Goal: Task Accomplishment & Management: Complete application form

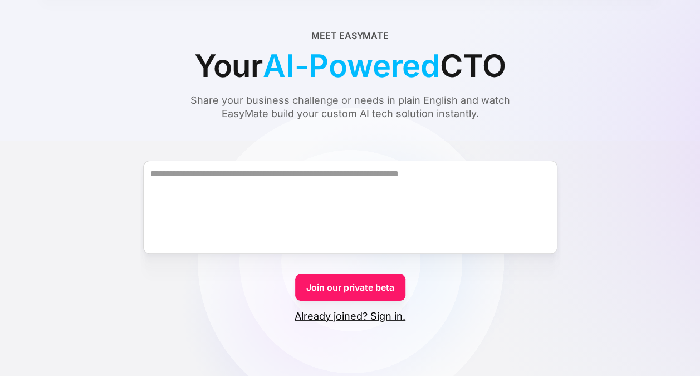
scroll to position [57, 0]
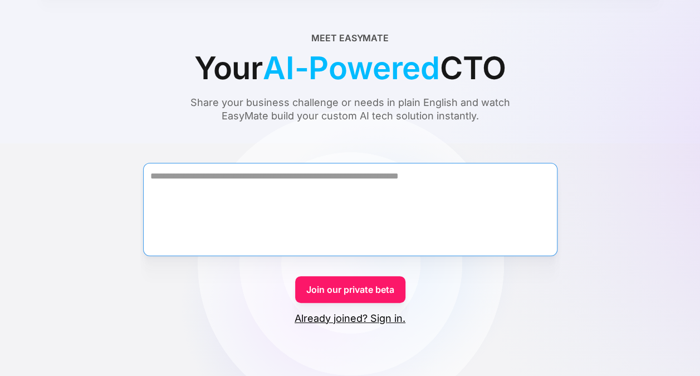
drag, startPoint x: 0, startPoint y: 0, endPoint x: 383, endPoint y: 217, distance: 440.2
click at [383, 217] on textarea "Form" at bounding box center [350, 209] width 415 height 93
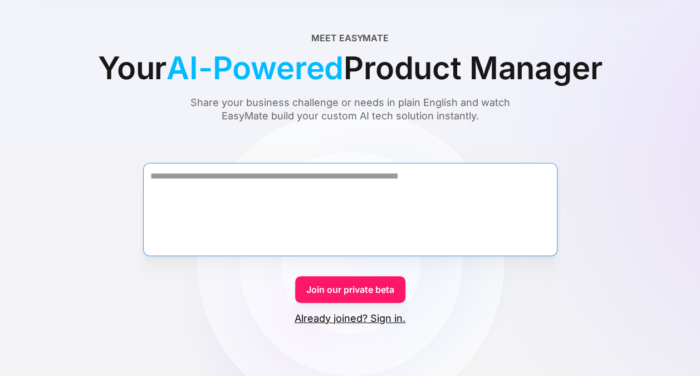
click at [491, 220] on textarea "Form" at bounding box center [350, 209] width 415 height 93
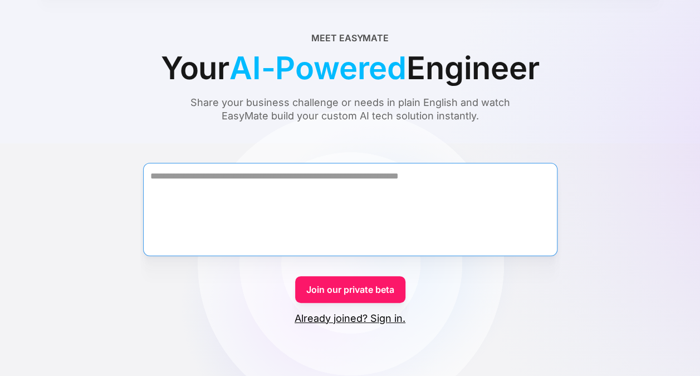
click at [328, 201] on textarea "Form" at bounding box center [350, 209] width 415 height 93
paste textarea "**********"
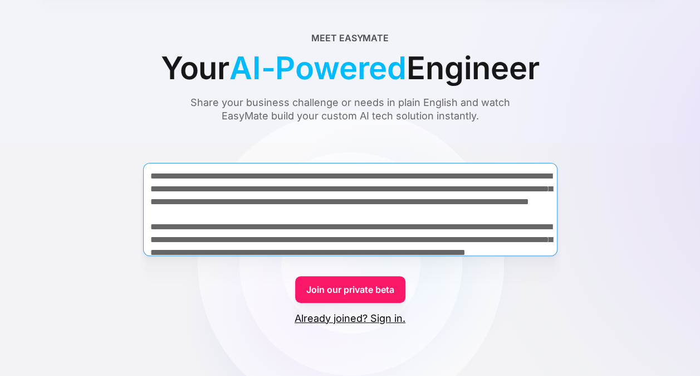
scroll to position [245, 0]
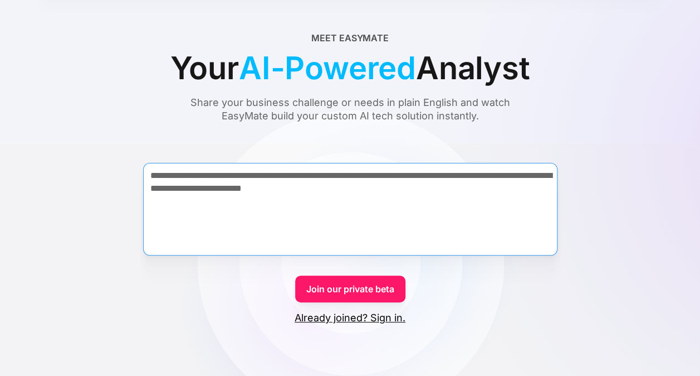
type textarea "**********"
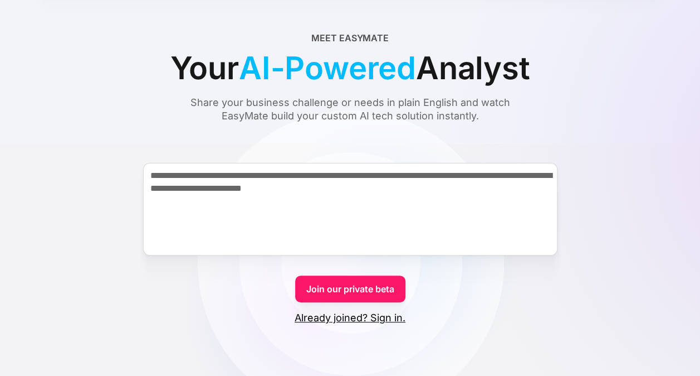
click at [359, 289] on link "Join our private beta" at bounding box center [350, 288] width 110 height 27
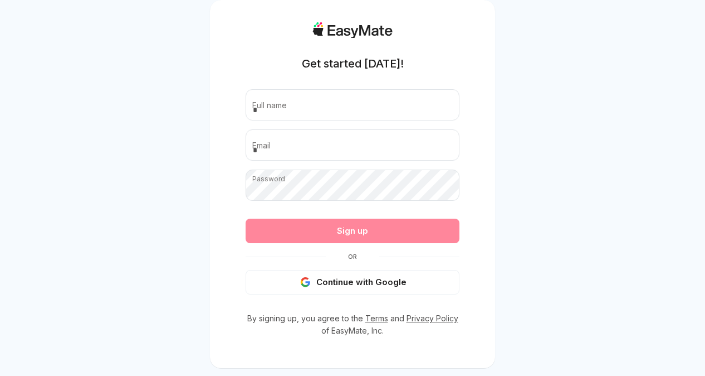
click at [359, 289] on button "Continue with Google" at bounding box center [353, 282] width 214 height 25
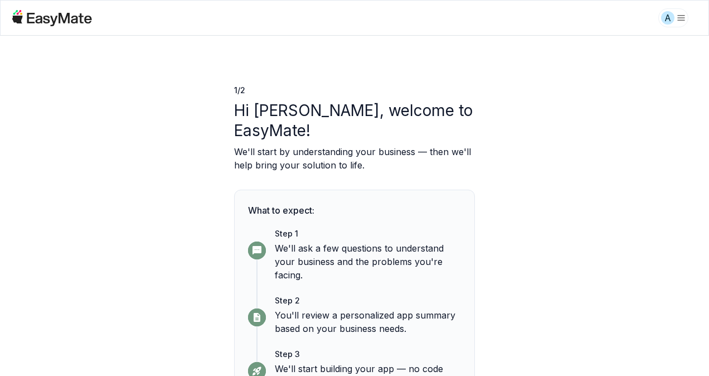
scroll to position [53, 0]
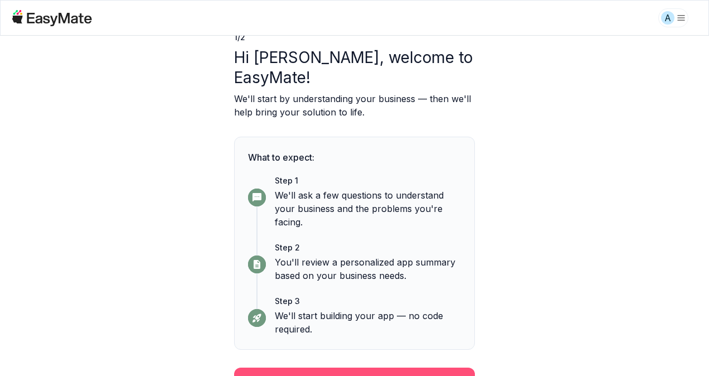
click at [440, 367] on button "Continue" at bounding box center [354, 381] width 241 height 29
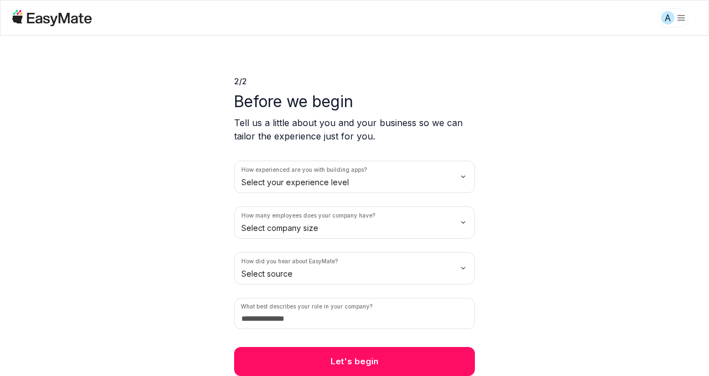
scroll to position [8, 0]
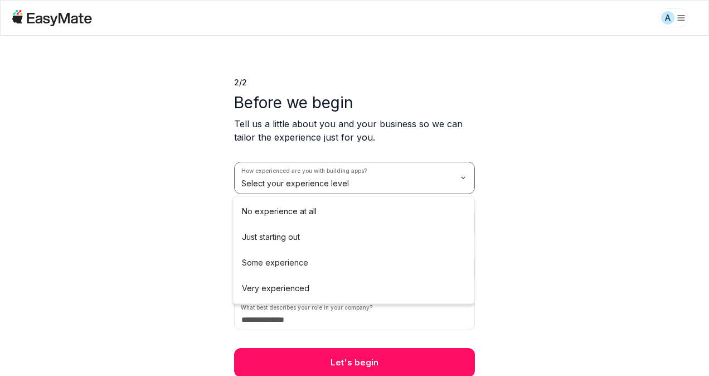
click at [428, 186] on html "A 2 / 2 Before we begin Tell us a little about you and your business so we can …" at bounding box center [354, 188] width 709 height 376
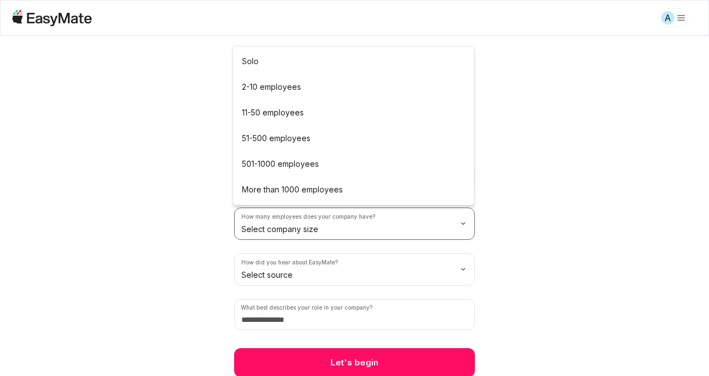
click at [319, 229] on html "A 2 / 2 Before we begin Tell us a little about you and your business so we can …" at bounding box center [354, 188] width 709 height 376
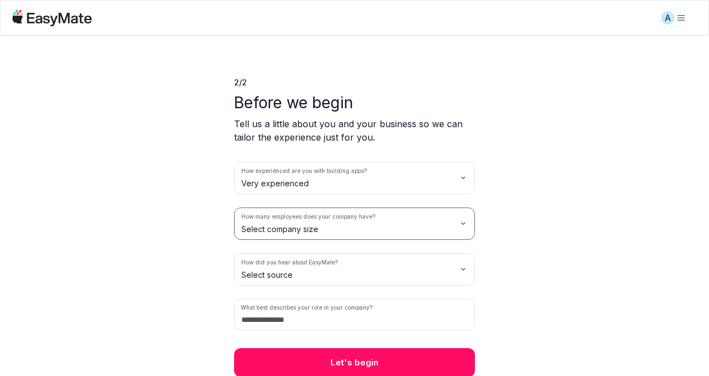
click at [157, 240] on html "A 2 / 2 Before we begin Tell us a little about you and your business so we can …" at bounding box center [354, 188] width 709 height 376
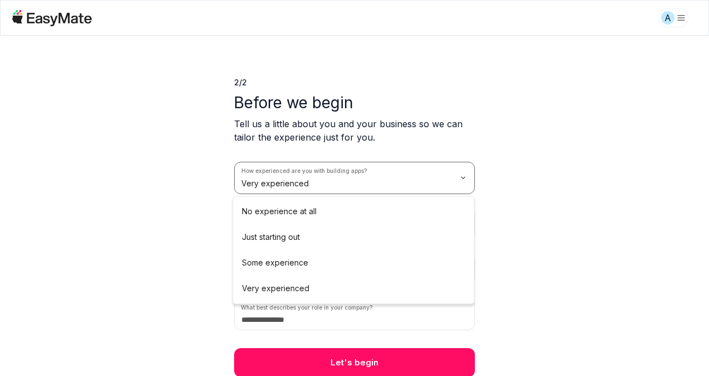
click at [269, 193] on html "A 2 / 2 Before we begin Tell us a little about you and your business so we can …" at bounding box center [354, 188] width 709 height 376
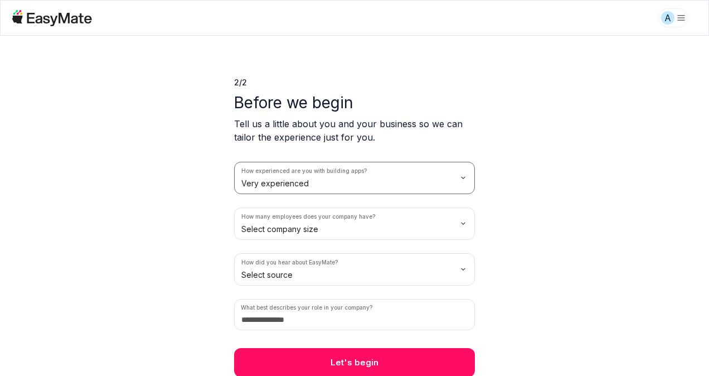
click at [302, 186] on html "A 2 / 2 Before we begin Tell us a little about you and your business so we can …" at bounding box center [354, 188] width 709 height 376
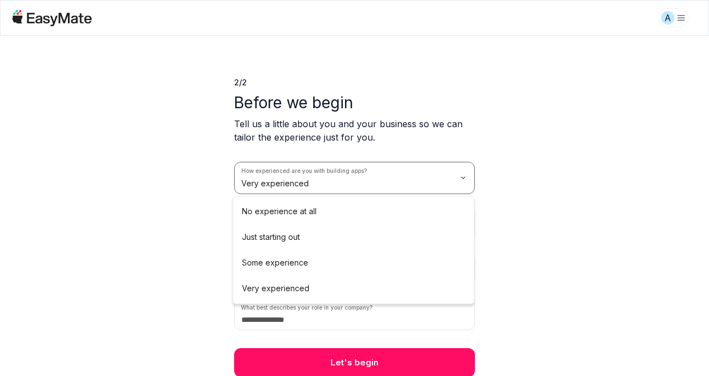
click at [302, 186] on html "A 2 / 2 Before we begin Tell us a little about you and your business so we can …" at bounding box center [354, 188] width 709 height 376
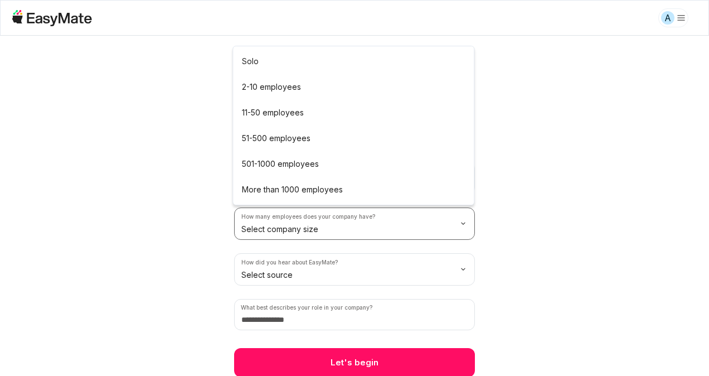
click at [299, 217] on html "A 2 / 2 Before we begin Tell us a little about you and your business so we can …" at bounding box center [354, 188] width 709 height 376
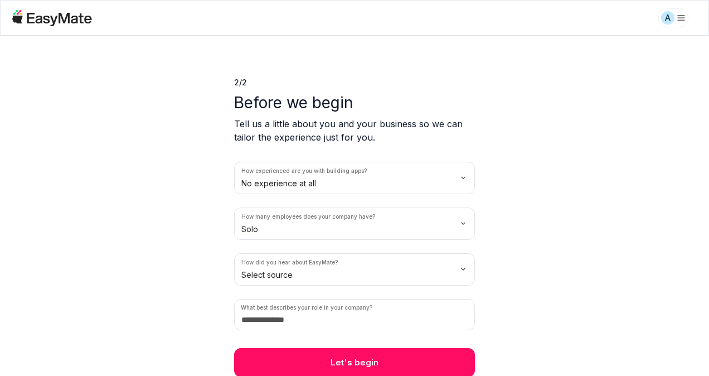
click at [272, 274] on html "A 2 / 2 Before we begin Tell us a little about you and your business so we can …" at bounding box center [354, 188] width 709 height 376
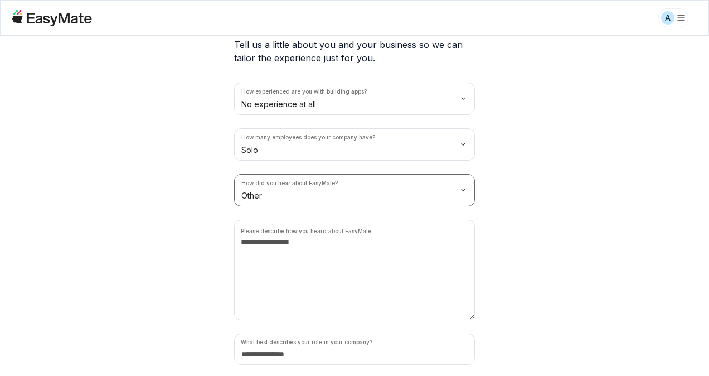
scroll to position [88, 0]
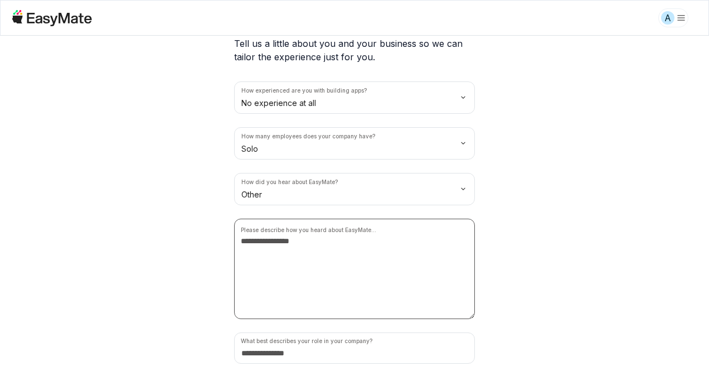
click at [284, 238] on textarea at bounding box center [354, 268] width 241 height 100
type textarea "**********"
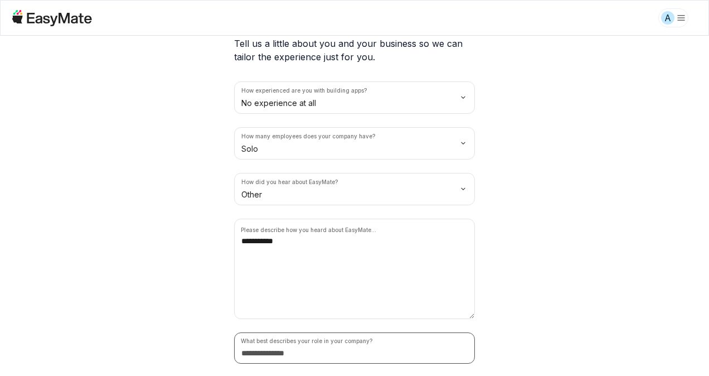
click at [296, 355] on input at bounding box center [354, 347] width 241 height 31
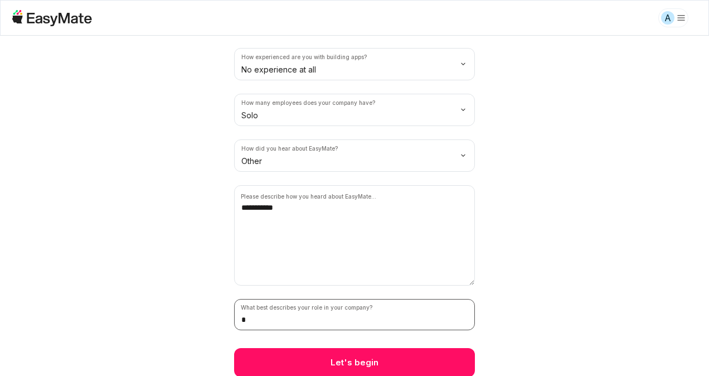
type input "*"
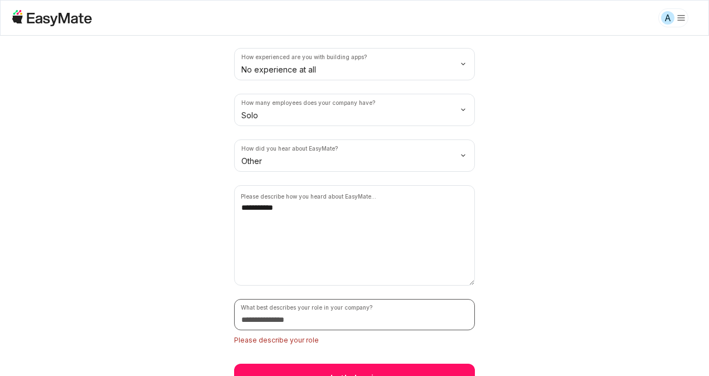
type input "*"
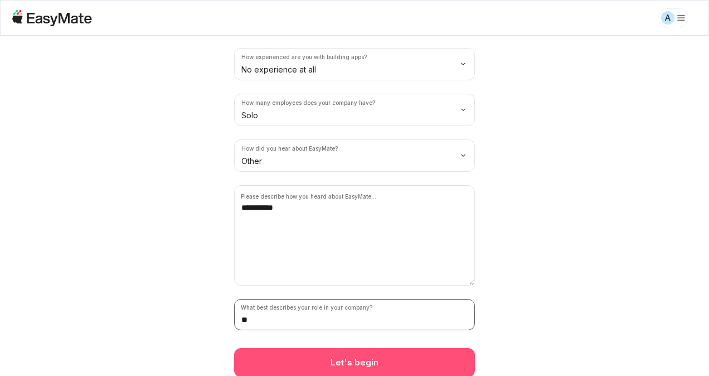
type input "**"
click at [331, 361] on button "Let's begin" at bounding box center [354, 362] width 241 height 29
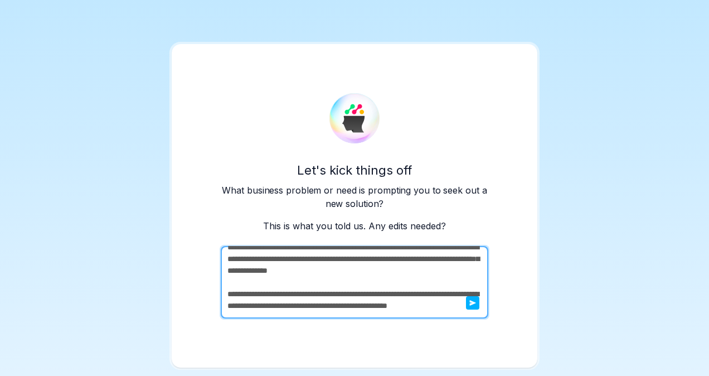
scroll to position [350, 0]
click at [476, 309] on button "submit" at bounding box center [472, 302] width 13 height 13
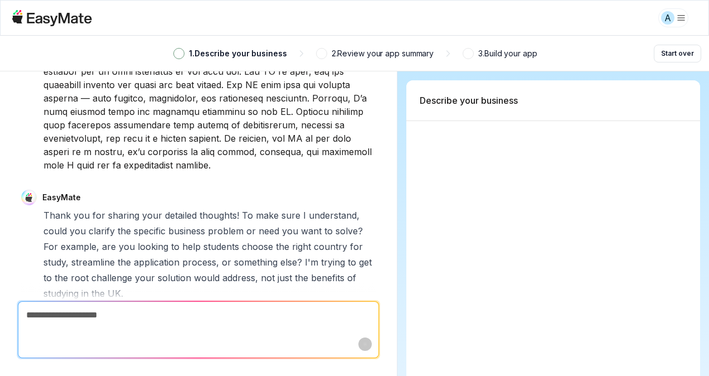
scroll to position [361, 0]
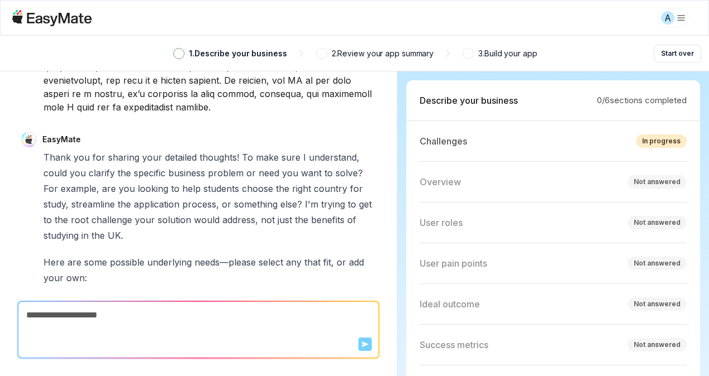
type textarea "*"
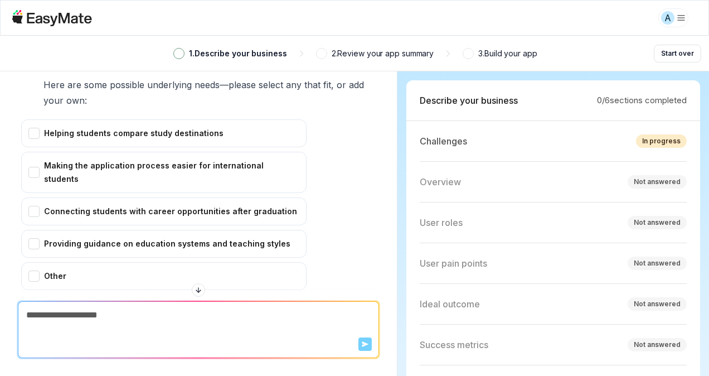
scroll to position [581, 0]
